Goal: Task Accomplishment & Management: Manage account settings

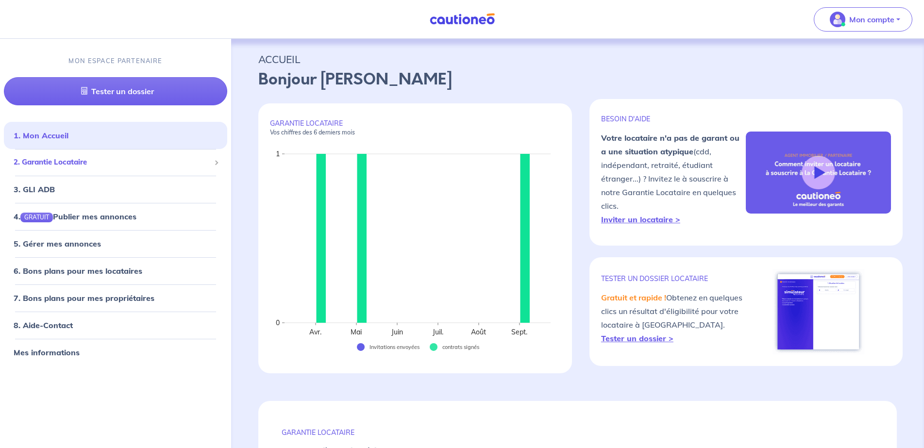
click at [76, 169] on div "2. Garantie Locataire" at bounding box center [115, 162] width 223 height 19
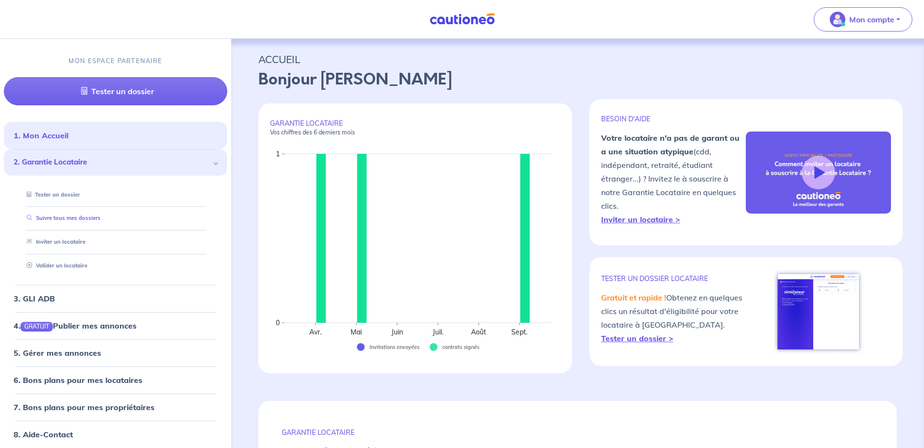
click at [71, 217] on link "Suivre tous mes dossiers" at bounding box center [62, 218] width 78 height 7
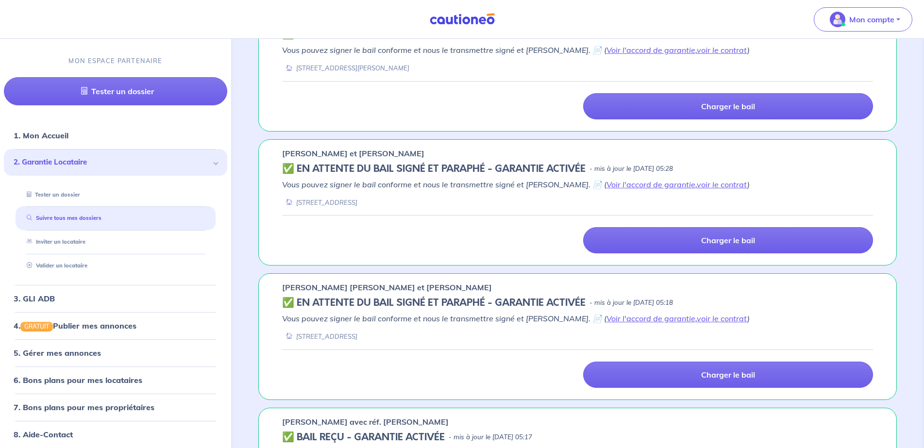
scroll to position [826, 0]
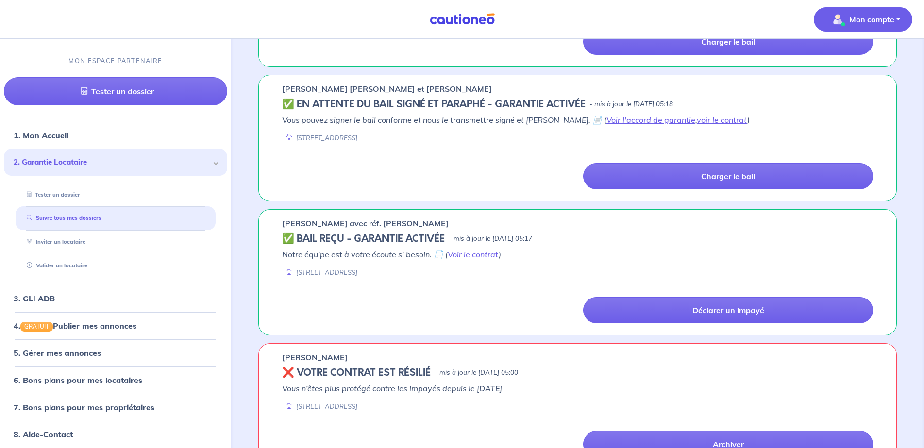
click at [902, 19] on button "Mon compte" at bounding box center [863, 19] width 99 height 24
click at [855, 85] on link "Me déconnecter" at bounding box center [853, 84] width 78 height 16
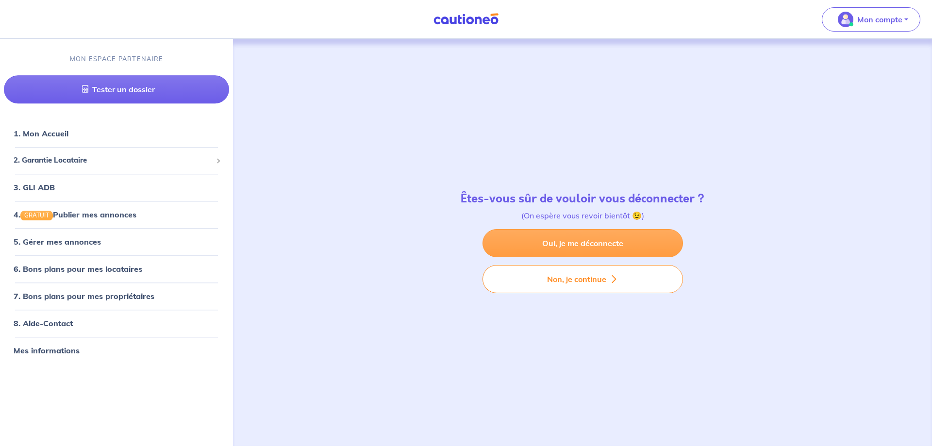
click at [547, 244] on link "Oui, je me déconnecte" at bounding box center [583, 243] width 201 height 28
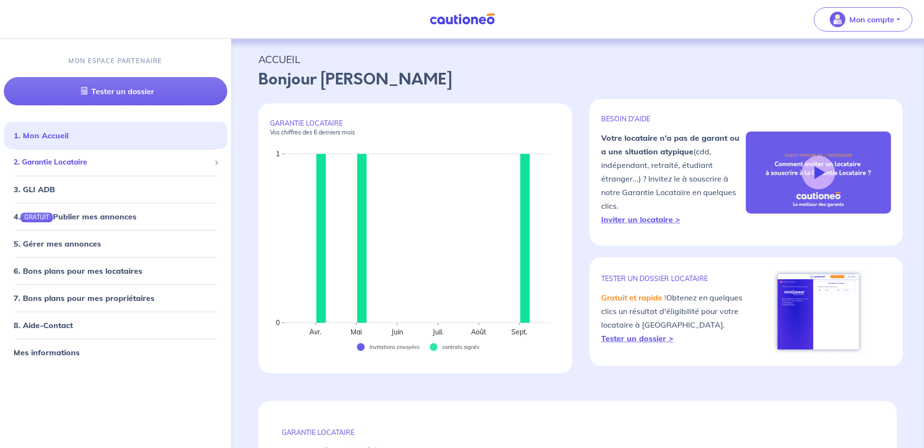
click at [76, 170] on div "2. Garantie Locataire" at bounding box center [115, 162] width 223 height 19
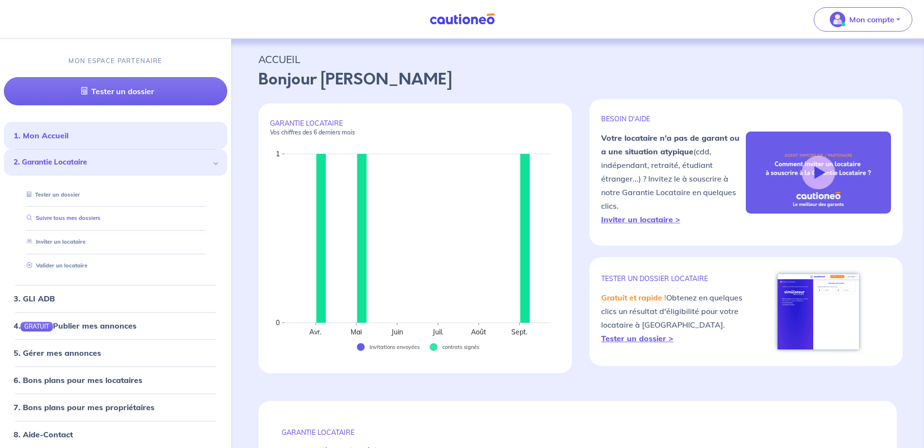
click at [83, 217] on link "Suivre tous mes dossiers" at bounding box center [62, 218] width 78 height 7
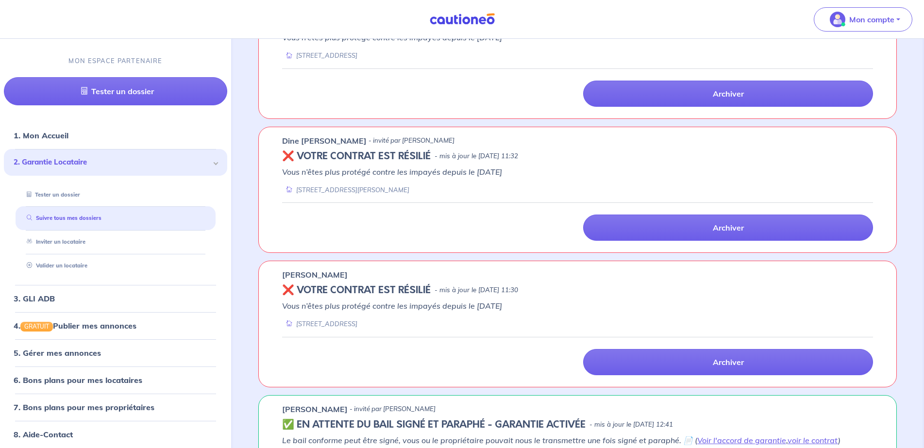
scroll to position [1311, 0]
